Goal: Task Accomplishment & Management: Use online tool/utility

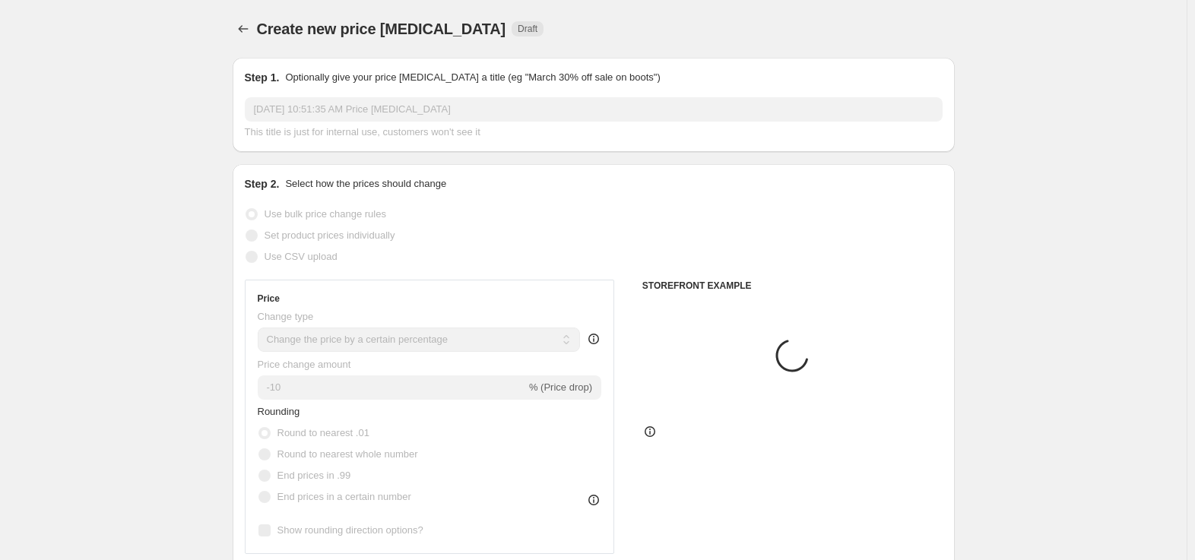
select select "percentage"
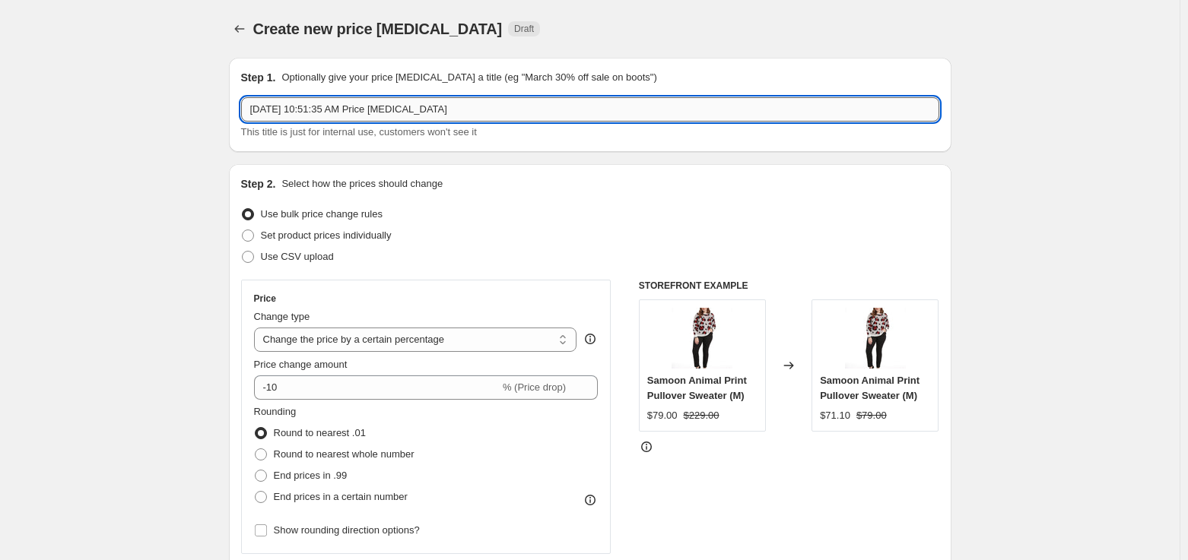
click at [489, 113] on input "[DATE] 10:51:35 AM Price [MEDICAL_DATA]" at bounding box center [590, 109] width 698 height 24
type input "[DATE] 10:51:35 AM Price [MEDICAL_DATA] EF missing"
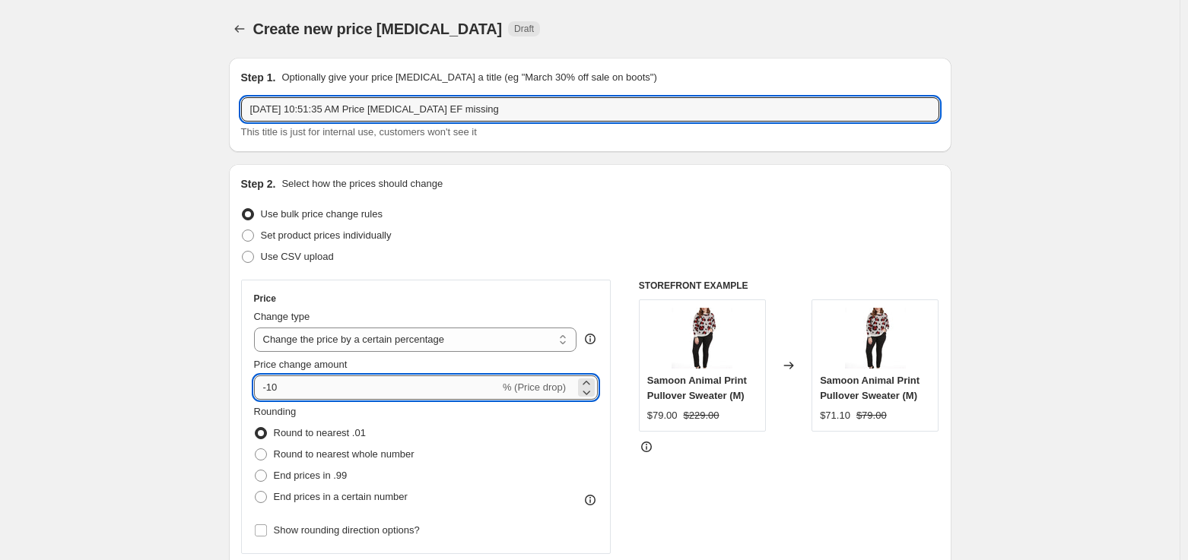
click at [309, 398] on input "-10" at bounding box center [377, 388] width 246 height 24
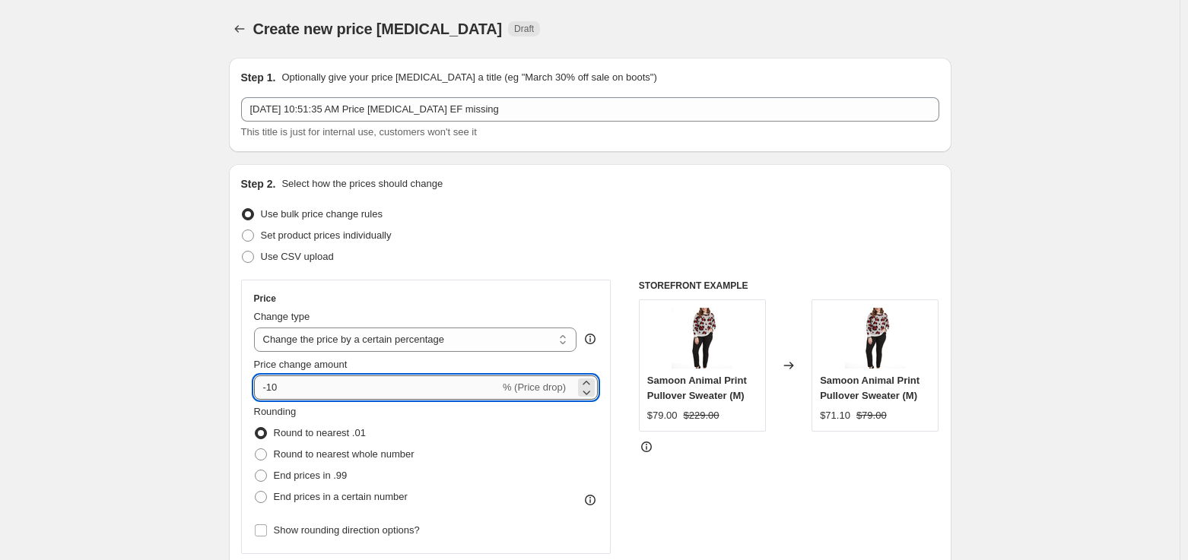
type input "-1"
type input "-25"
click at [265, 452] on span at bounding box center [261, 455] width 12 height 12
click at [255, 449] on input "Round to nearest whole number" at bounding box center [255, 449] width 1 height 1
radio input "true"
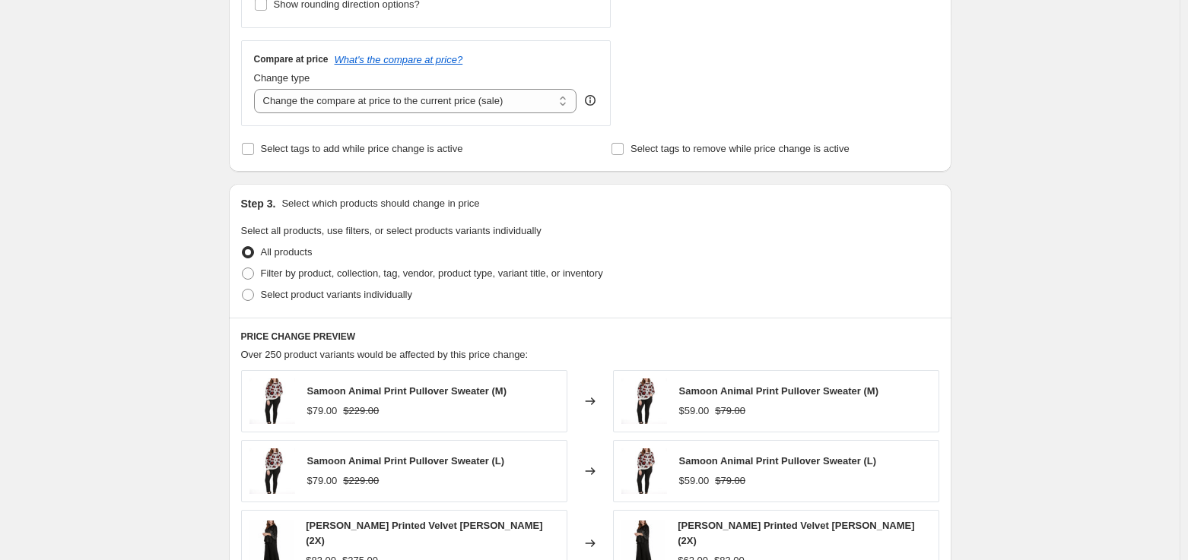
scroll to position [532, 0]
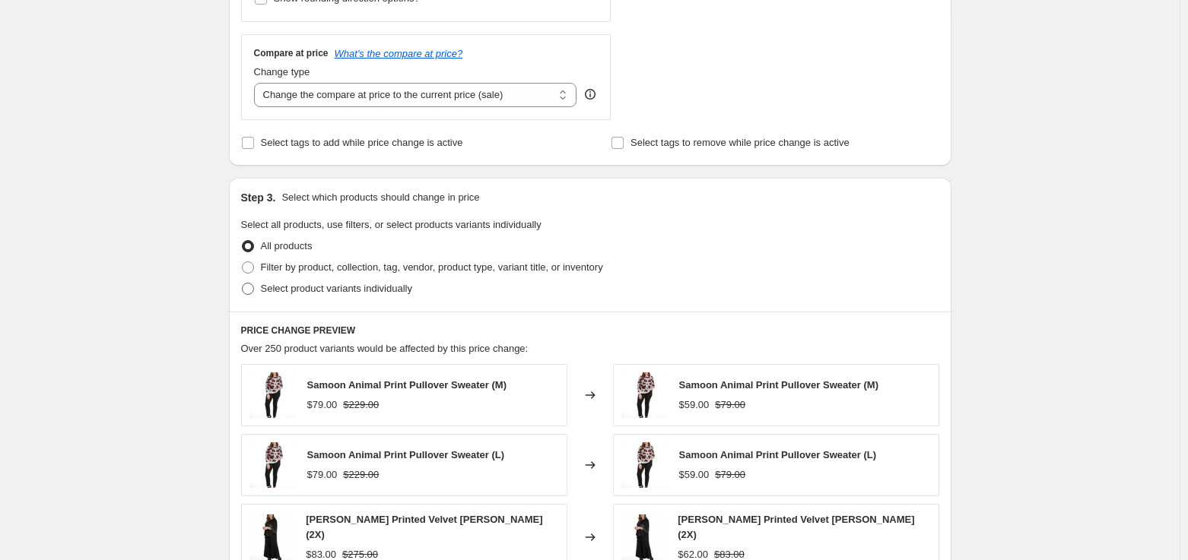
click at [255, 294] on span at bounding box center [248, 289] width 14 height 14
click at [243, 284] on input "Select product variants individually" at bounding box center [242, 283] width 1 height 1
radio input "true"
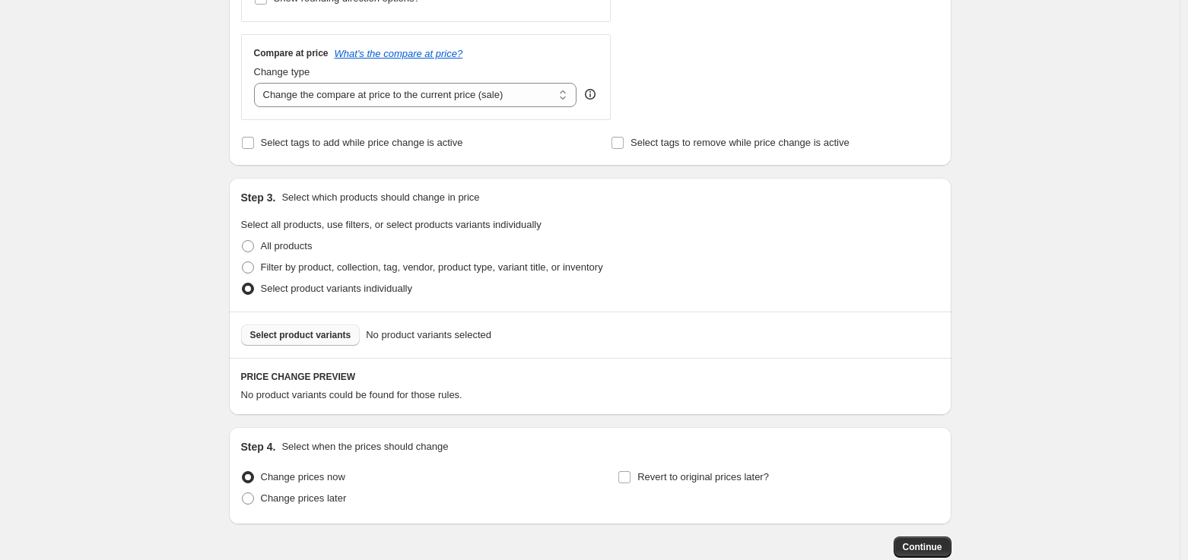
click at [331, 332] on span "Select product variants" at bounding box center [300, 335] width 101 height 12
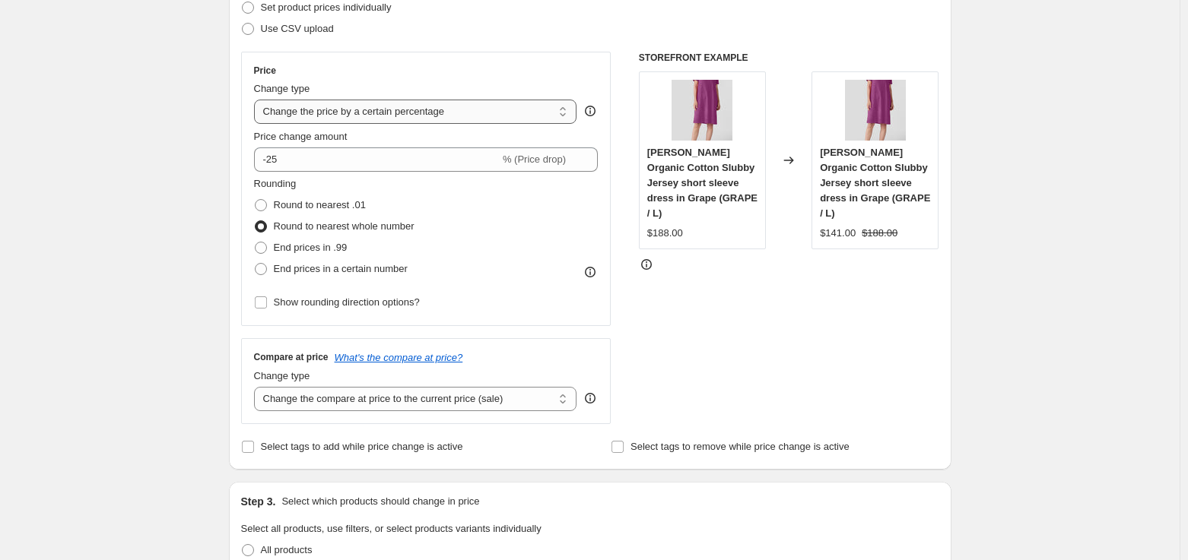
scroll to position [152, 0]
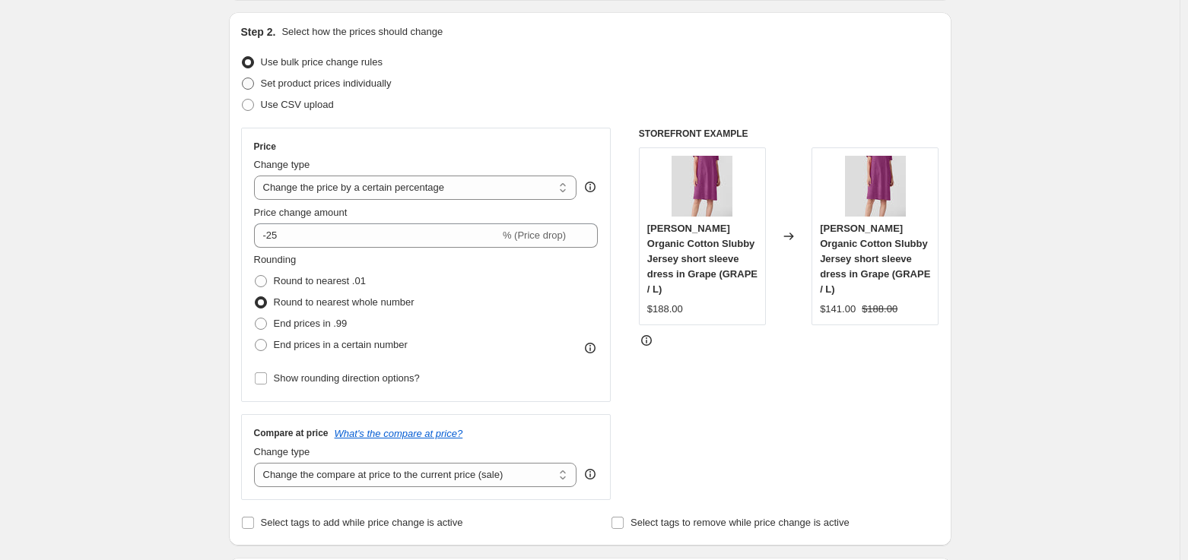
click at [248, 87] on span at bounding box center [248, 84] width 12 height 12
click at [243, 78] on input "Set product prices individually" at bounding box center [242, 78] width 1 height 1
radio input "true"
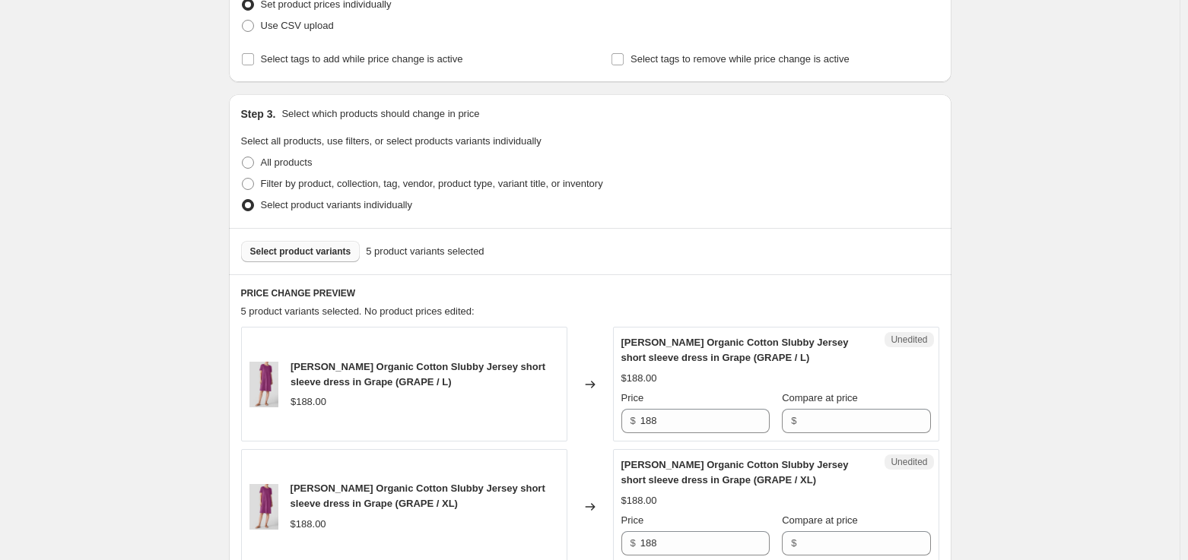
scroll to position [304, 0]
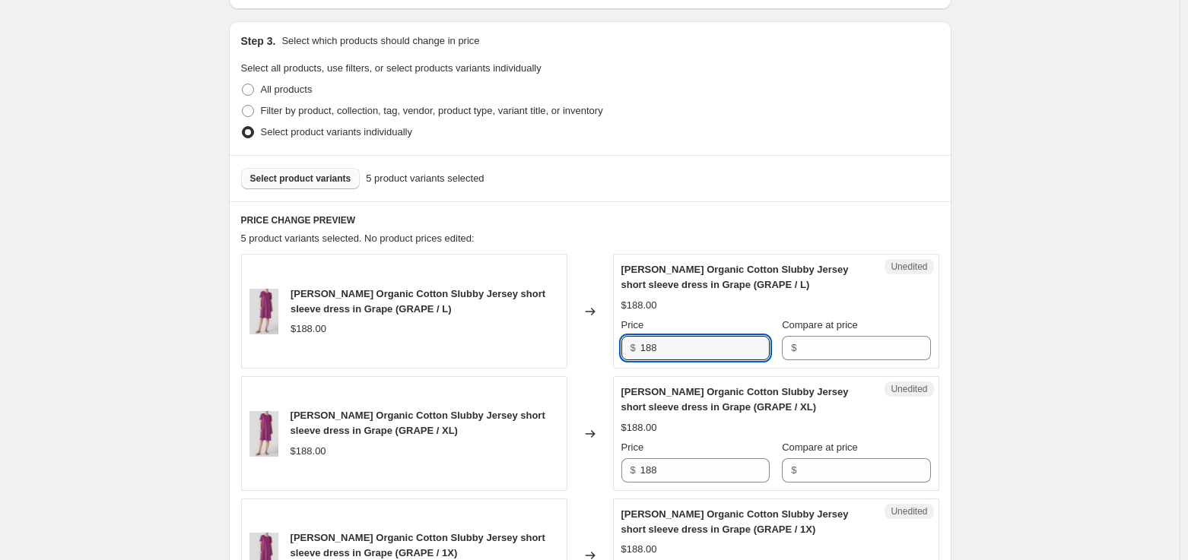
drag, startPoint x: 683, startPoint y: 354, endPoint x: 631, endPoint y: 360, distance: 52.1
click at [592, 348] on div "[PERSON_NAME] Organic Cotton Slubby Jersey short sleeve dress in Grape (GRAPE /…" at bounding box center [590, 311] width 698 height 115
type input "139"
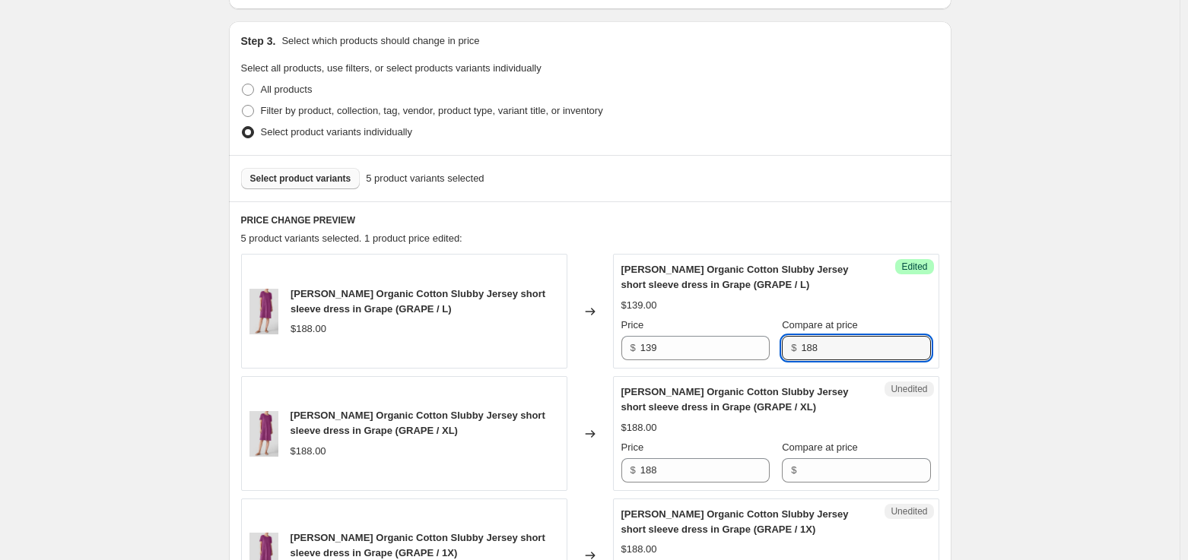
type input "188"
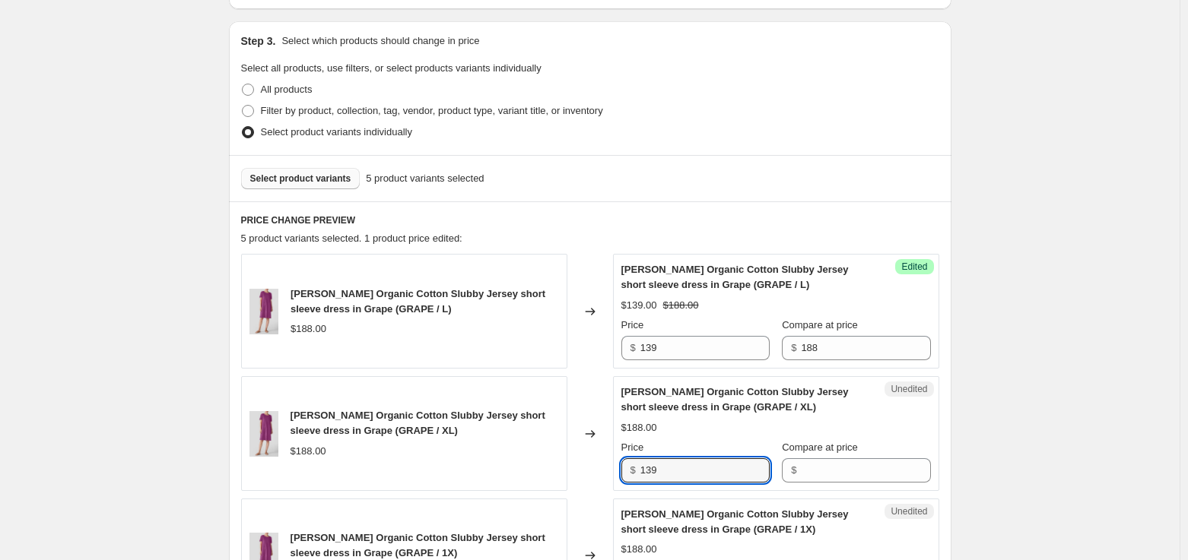
type input "139"
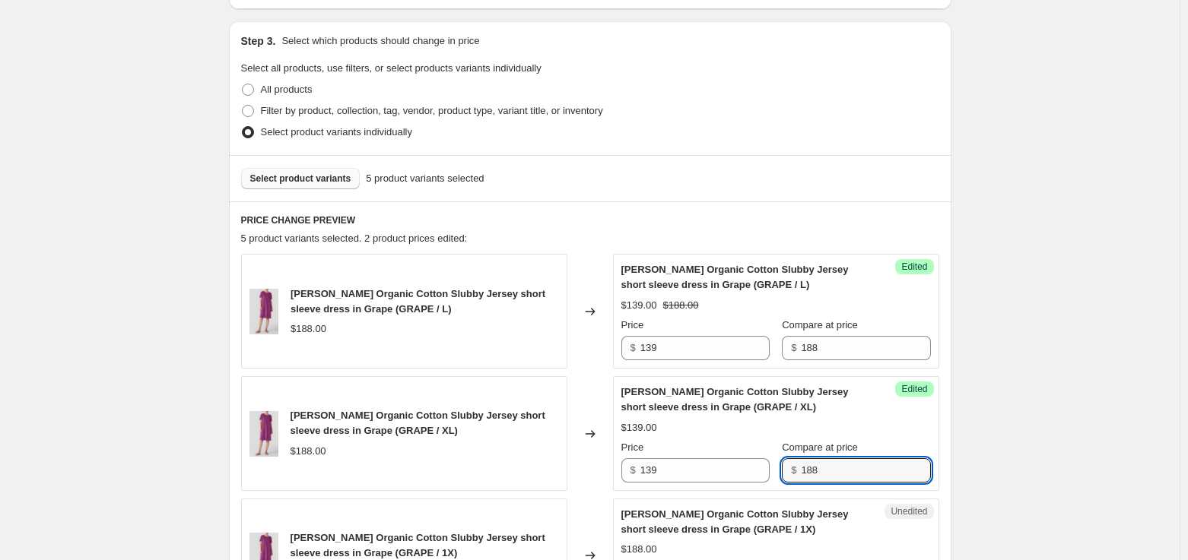
type input "188"
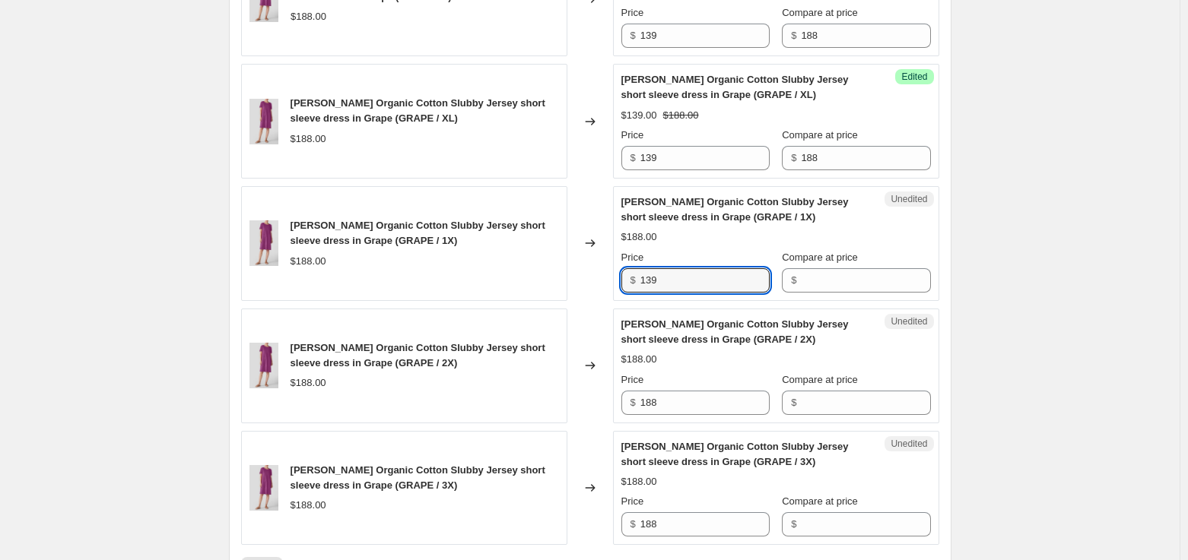
type input "139"
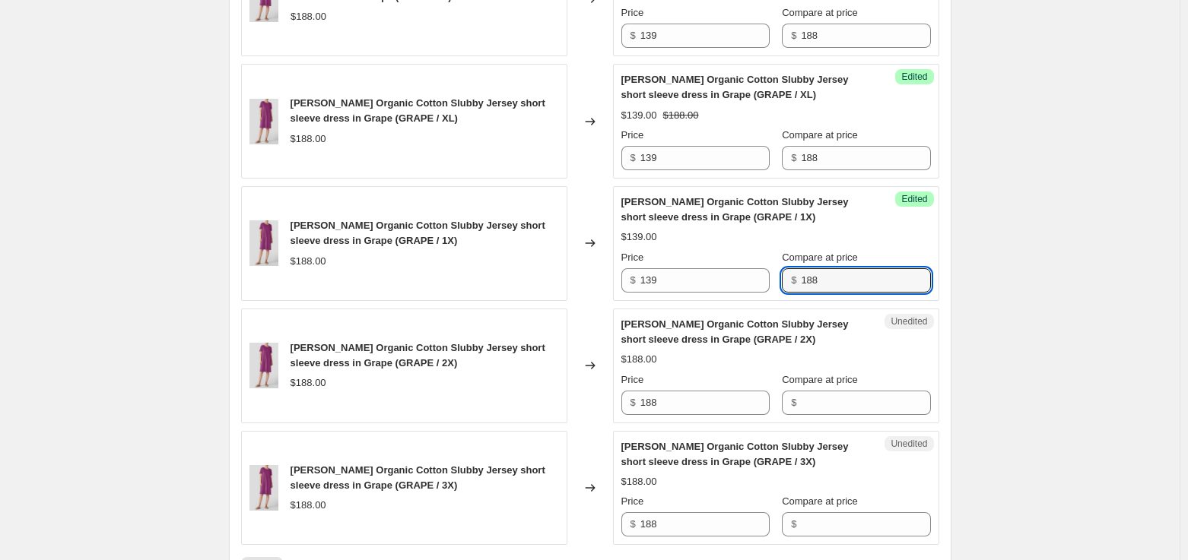
type input "188"
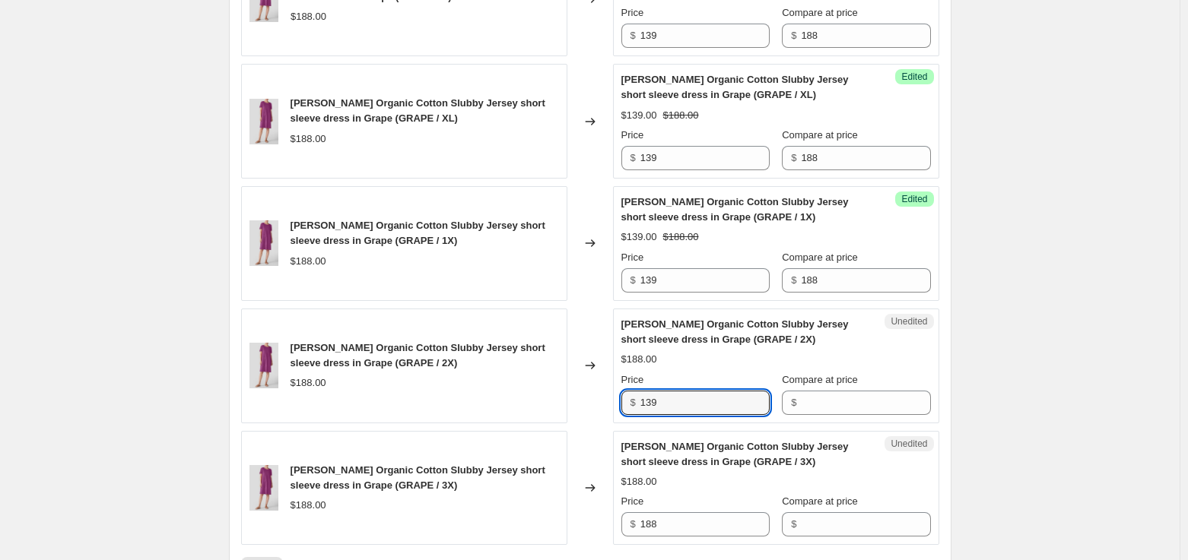
type input "139"
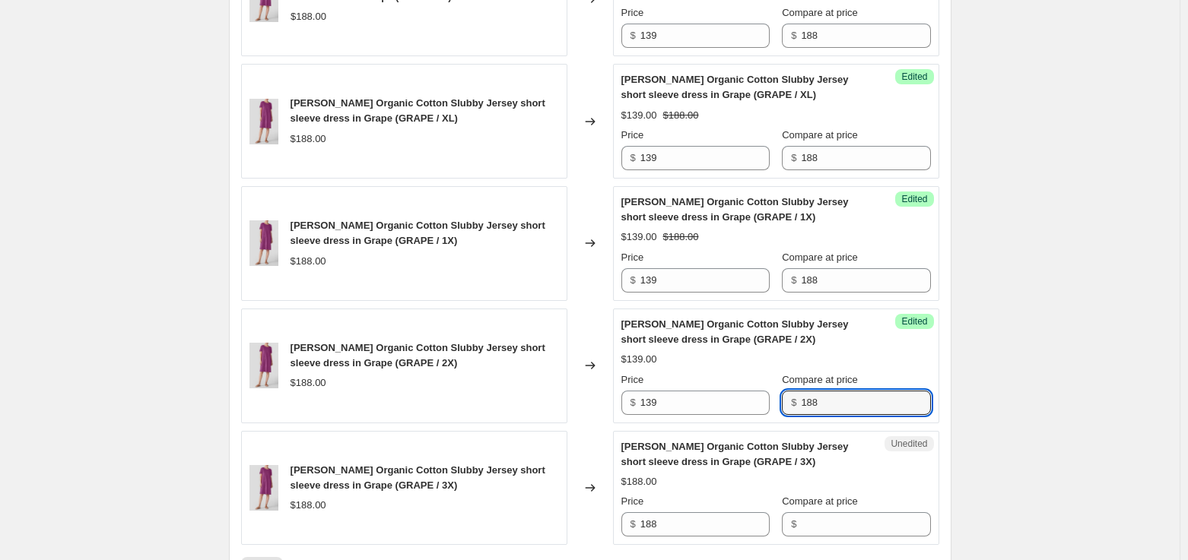
type input "188"
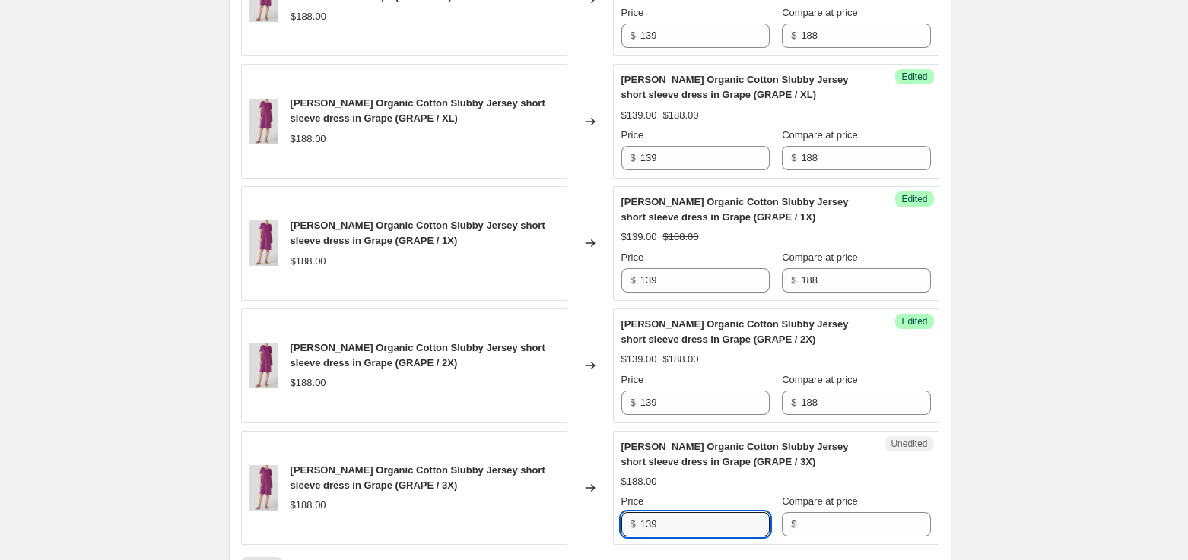
type input "139"
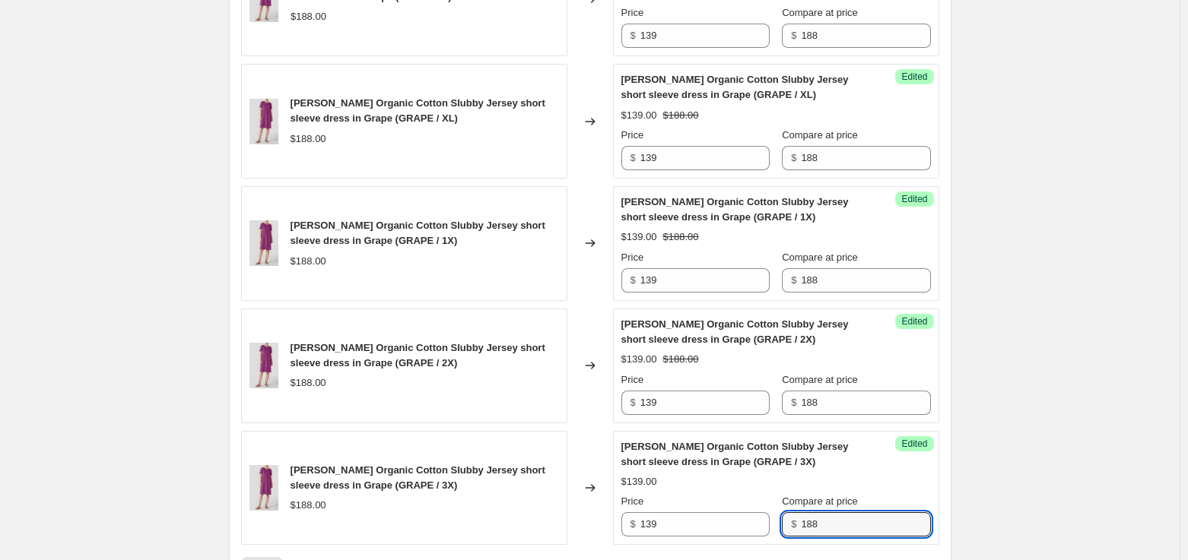
type input "188"
click at [1023, 338] on div "Create new price [MEDICAL_DATA]. This page is ready Create new price [MEDICAL_D…" at bounding box center [589, 104] width 1179 height 1443
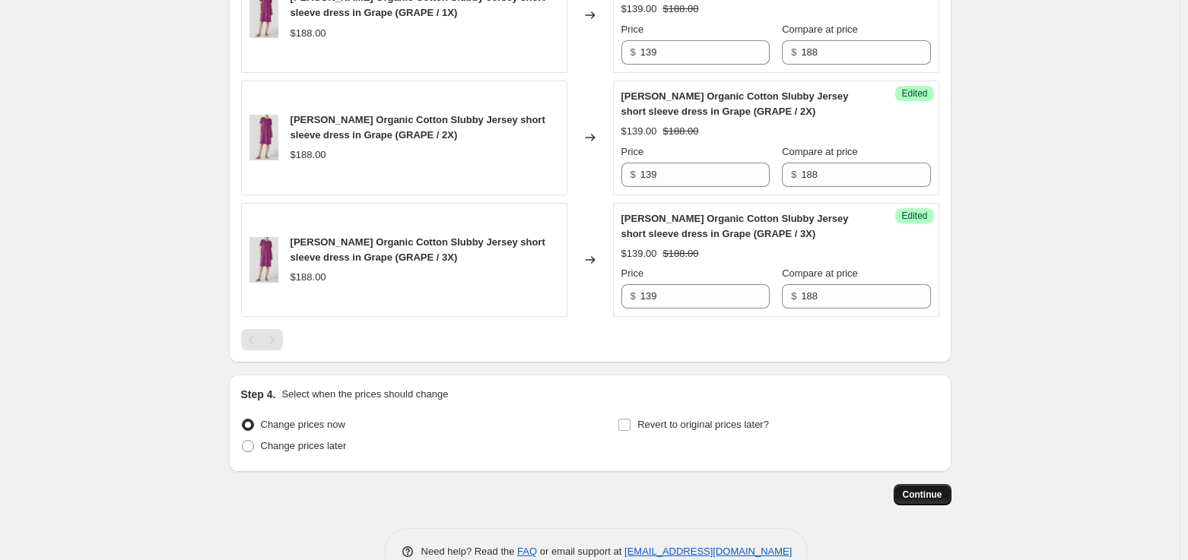
click at [933, 496] on span "Continue" at bounding box center [922, 495] width 40 height 12
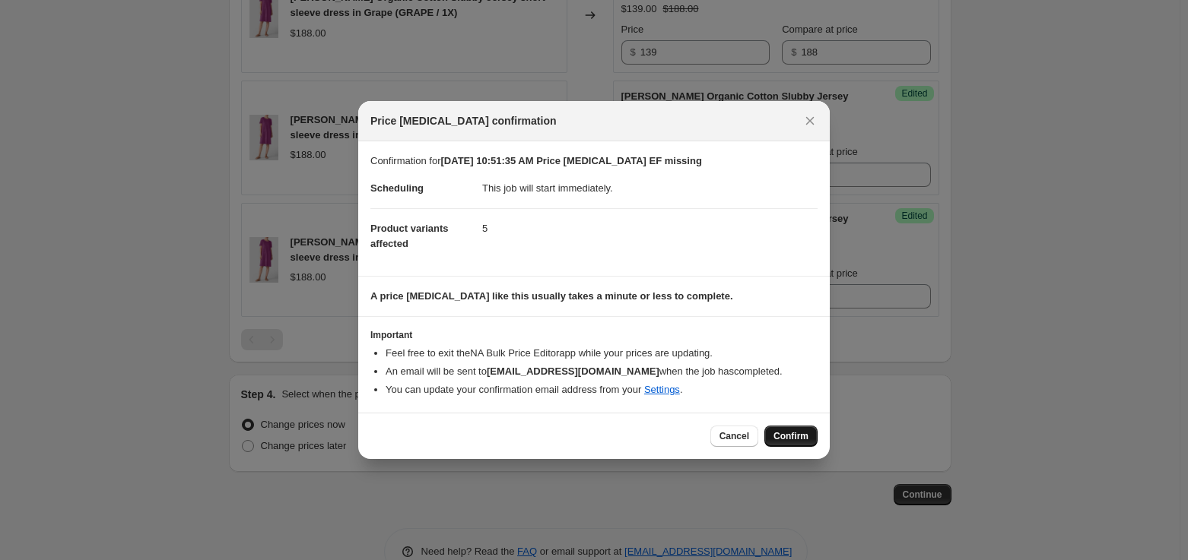
click at [798, 435] on span "Confirm" at bounding box center [790, 436] width 35 height 12
